Goal: Book appointment/travel/reservation

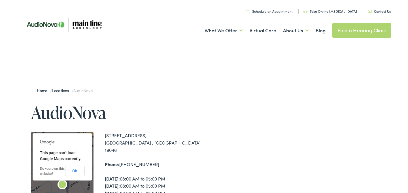
click at [281, 12] on link "Schedule an Appointment" at bounding box center [269, 11] width 47 height 5
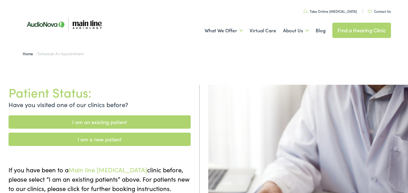
click at [87, 137] on link "I am a new patient" at bounding box center [100, 139] width 182 height 13
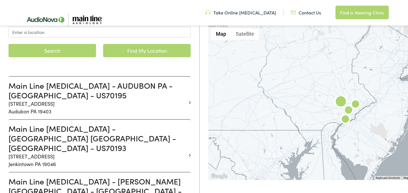
scroll to position [122, 0]
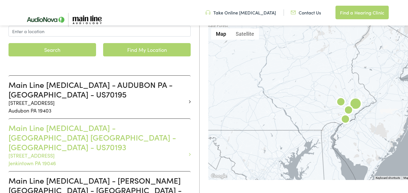
click at [65, 129] on h3 "Main Line [MEDICAL_DATA] - [GEOGRAPHIC_DATA] [GEOGRAPHIC_DATA] - [GEOGRAPHIC_DA…" at bounding box center [98, 137] width 178 height 29
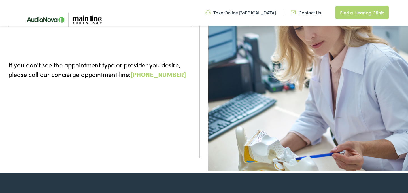
scroll to position [118, 0]
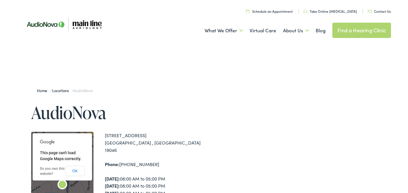
click at [383, 12] on link "Contact Us" at bounding box center [379, 11] width 23 height 5
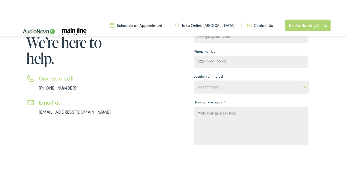
scroll to position [119, 0]
